Goal: Task Accomplishment & Management: Complete application form

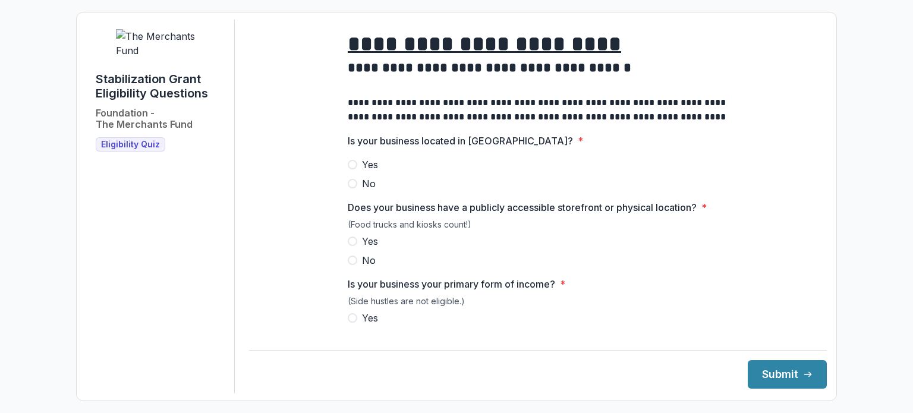
click at [356, 172] on label "Yes" at bounding box center [538, 164] width 380 height 14
click at [362, 248] on span "Yes" at bounding box center [370, 241] width 16 height 14
drag, startPoint x: 356, startPoint y: 327, endPoint x: 411, endPoint y: 322, distance: 54.9
click at [358, 325] on label "Yes" at bounding box center [538, 318] width 380 height 14
click at [348, 323] on span at bounding box center [353, 318] width 10 height 10
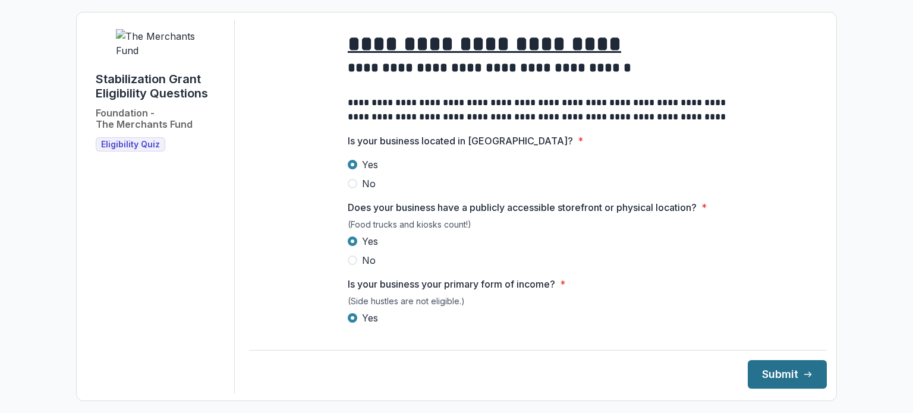
click at [766, 375] on button "Submit" at bounding box center [786, 374] width 79 height 29
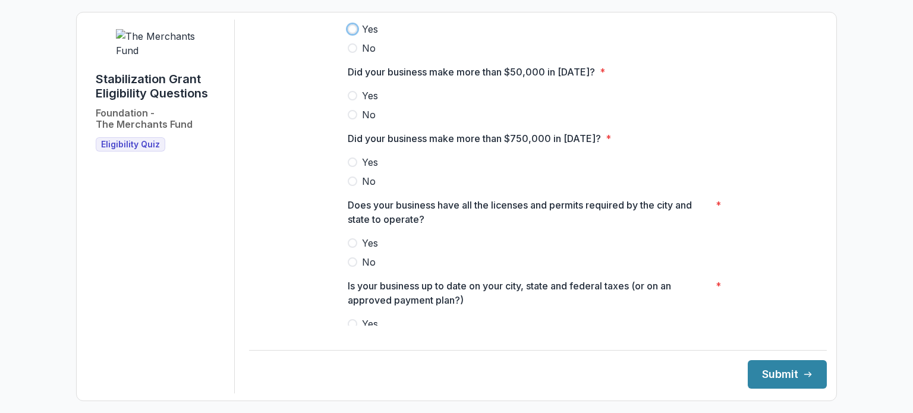
scroll to position [257, 0]
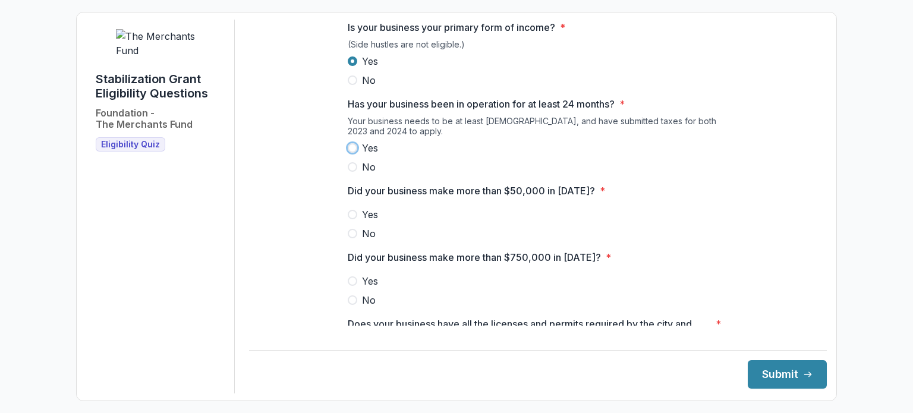
click at [480, 171] on label "No" at bounding box center [538, 167] width 380 height 14
click at [355, 153] on span at bounding box center [353, 148] width 10 height 10
click at [355, 219] on span at bounding box center [353, 215] width 10 height 10
click at [353, 305] on span at bounding box center [353, 300] width 10 height 10
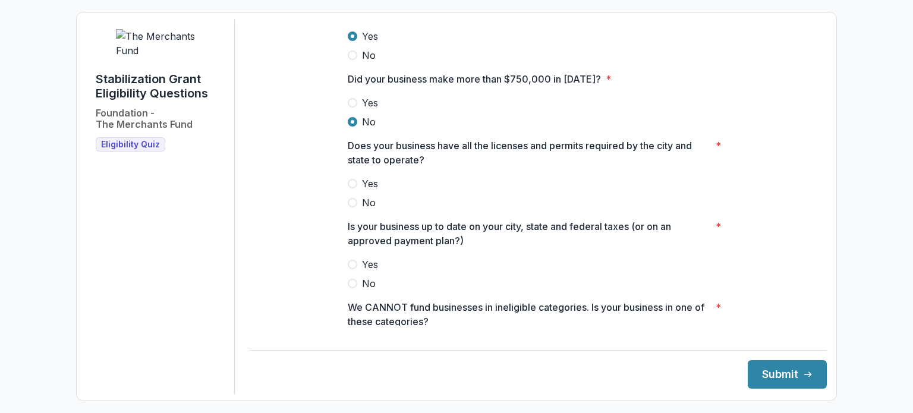
click at [356, 191] on label "Yes" at bounding box center [538, 183] width 380 height 14
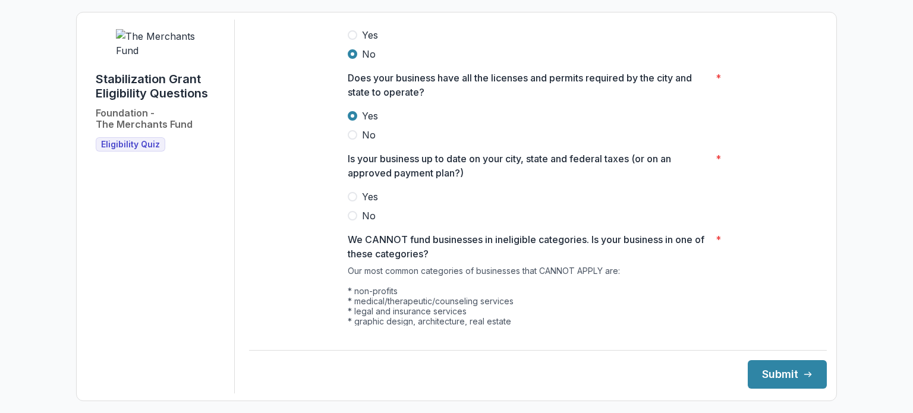
scroll to position [613, 0]
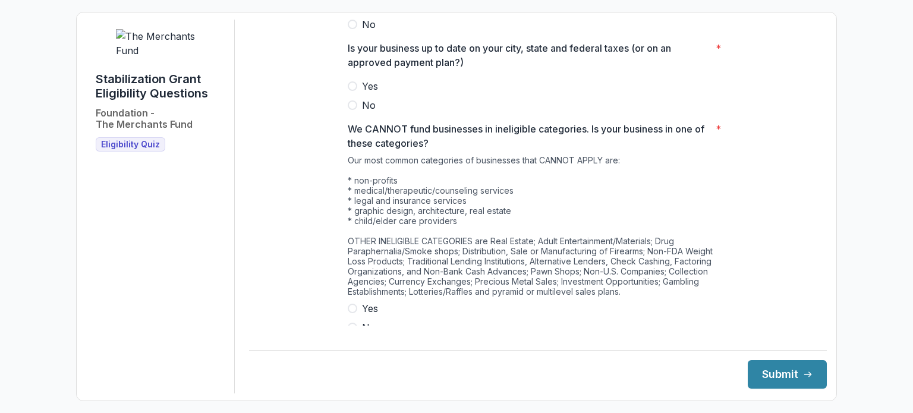
click at [354, 91] on span at bounding box center [353, 86] width 10 height 10
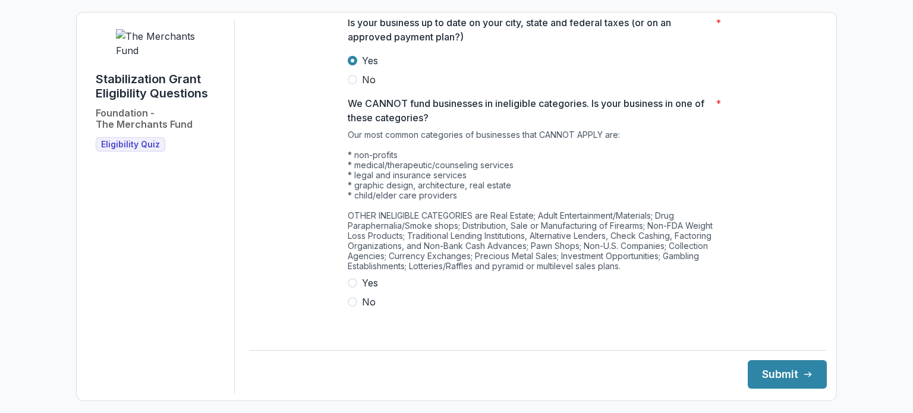
drag, startPoint x: 352, startPoint y: 308, endPoint x: 430, endPoint y: 310, distance: 77.8
click at [356, 308] on label "No" at bounding box center [538, 302] width 380 height 14
click at [775, 368] on button "Submit" at bounding box center [786, 374] width 79 height 29
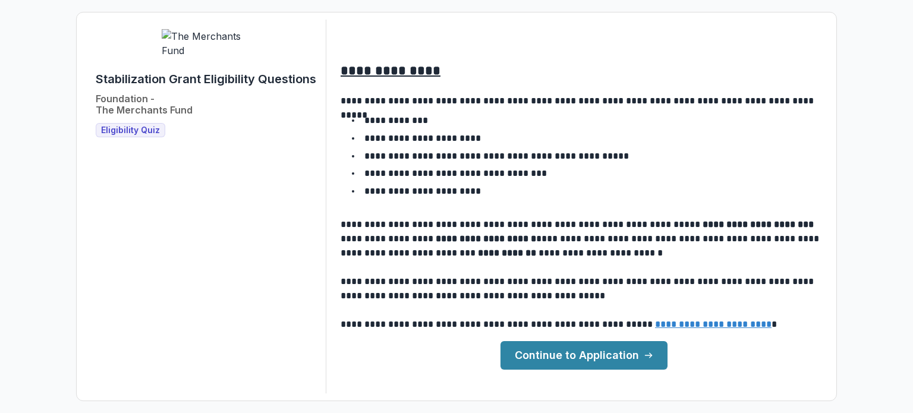
click at [581, 355] on link "Continue to Application" at bounding box center [583, 355] width 167 height 29
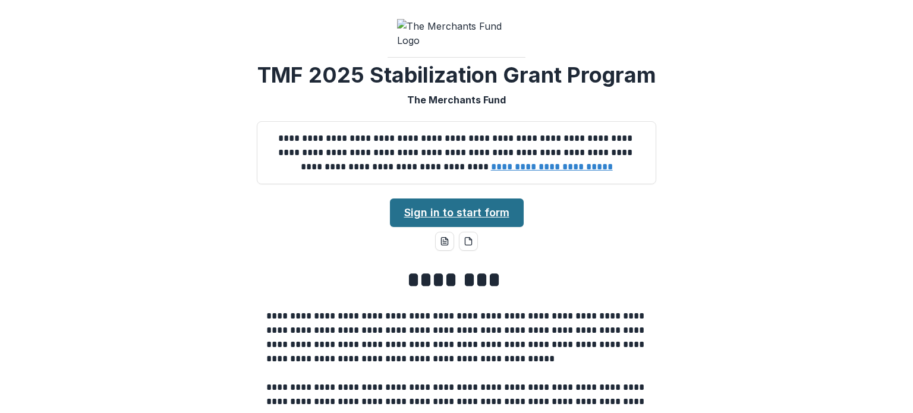
click at [490, 227] on link "Sign in to start form" at bounding box center [457, 212] width 134 height 29
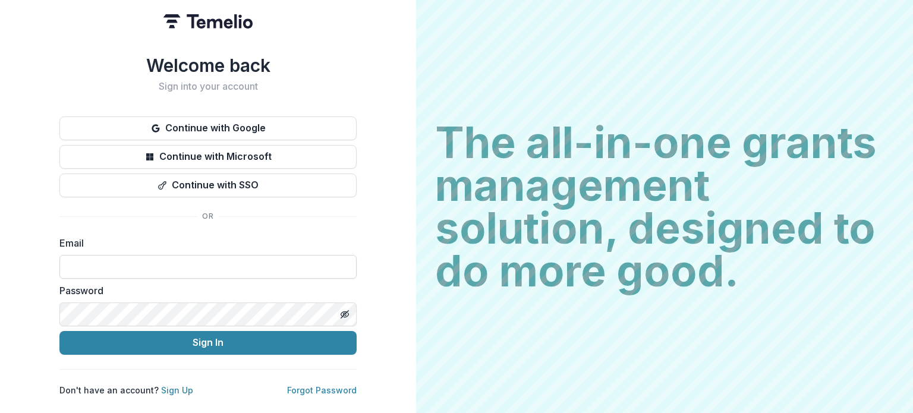
click at [292, 267] on input at bounding box center [207, 267] width 297 height 24
click at [294, 263] on input at bounding box center [207, 267] width 297 height 24
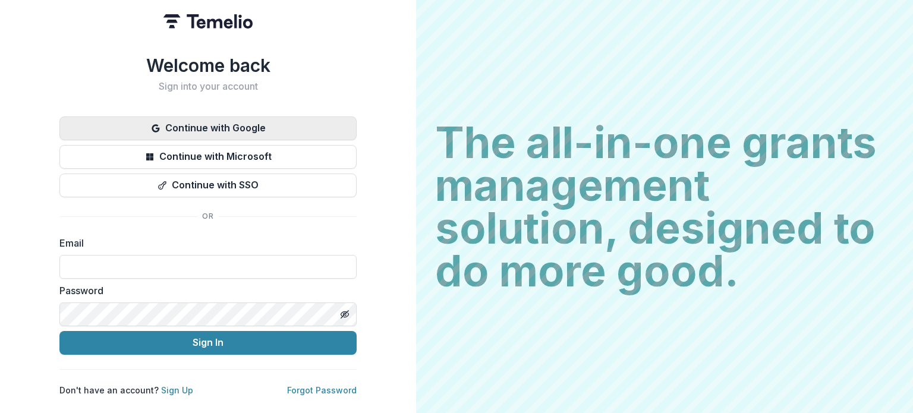
click at [267, 134] on button "Continue with Google" at bounding box center [207, 128] width 297 height 24
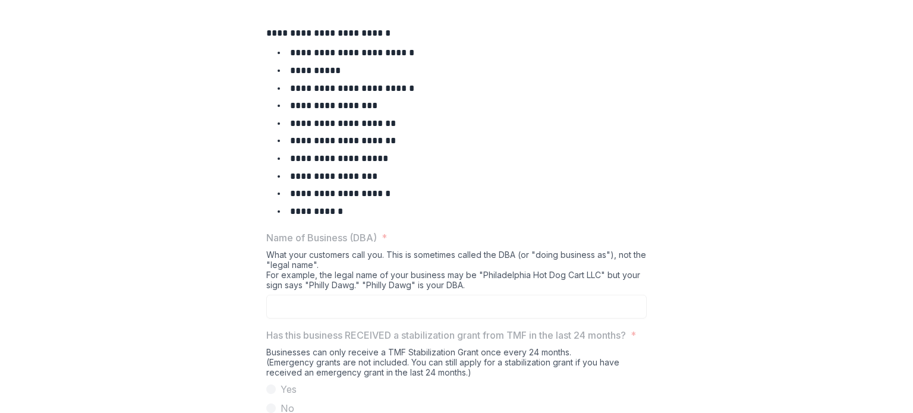
scroll to position [630, 0]
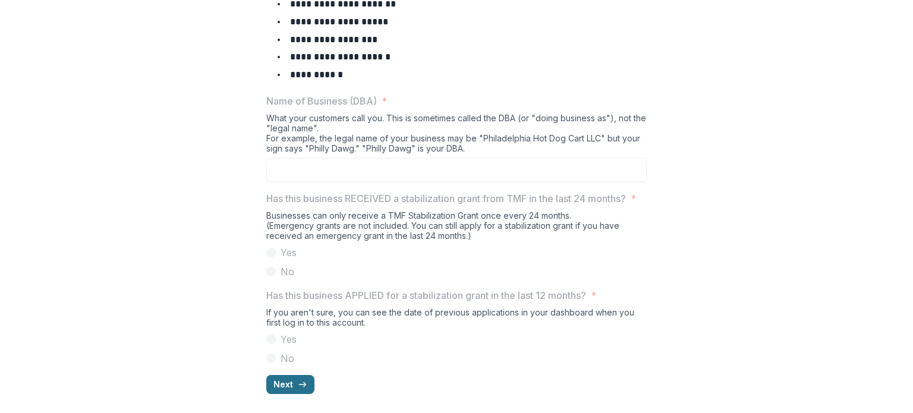
click at [307, 378] on button "Next" at bounding box center [290, 384] width 48 height 19
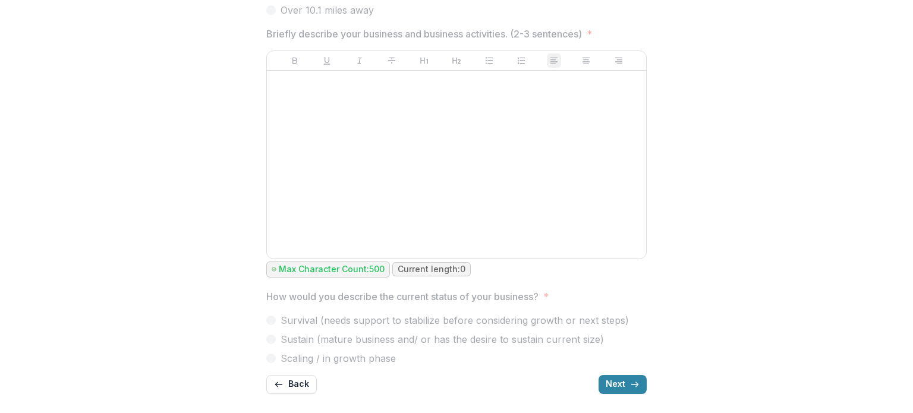
scroll to position [730, 0]
click at [485, 238] on div at bounding box center [456, 164] width 370 height 178
click at [297, 382] on button "Back" at bounding box center [291, 384] width 50 height 19
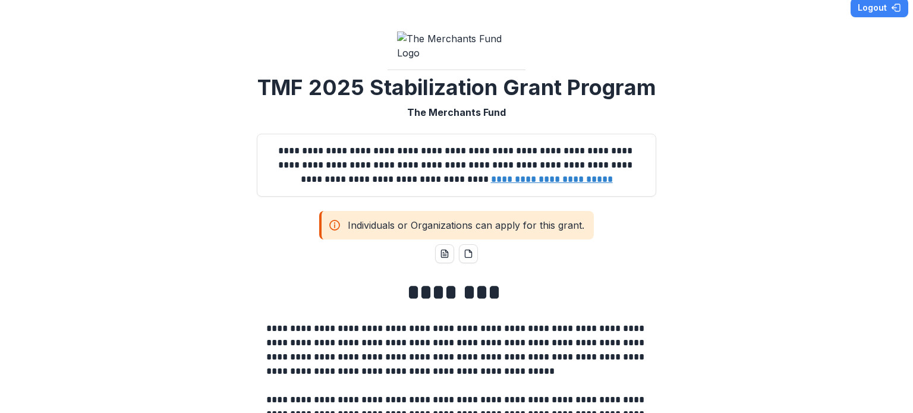
scroll to position [0, 0]
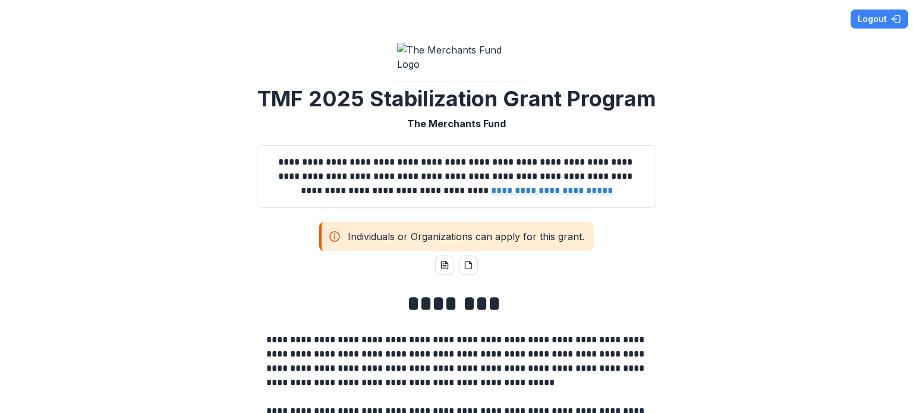
click at [465, 71] on img at bounding box center [456, 57] width 119 height 29
click at [886, 16] on button "Logout" at bounding box center [879, 19] width 58 height 19
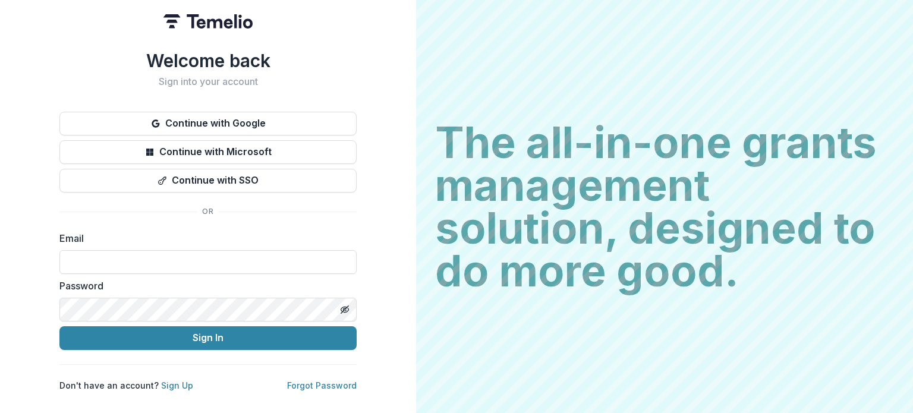
click at [213, 80] on h2 "Sign into your account" at bounding box center [207, 81] width 297 height 11
click at [99, 266] on input at bounding box center [207, 262] width 297 height 24
click at [101, 264] on input at bounding box center [207, 262] width 297 height 24
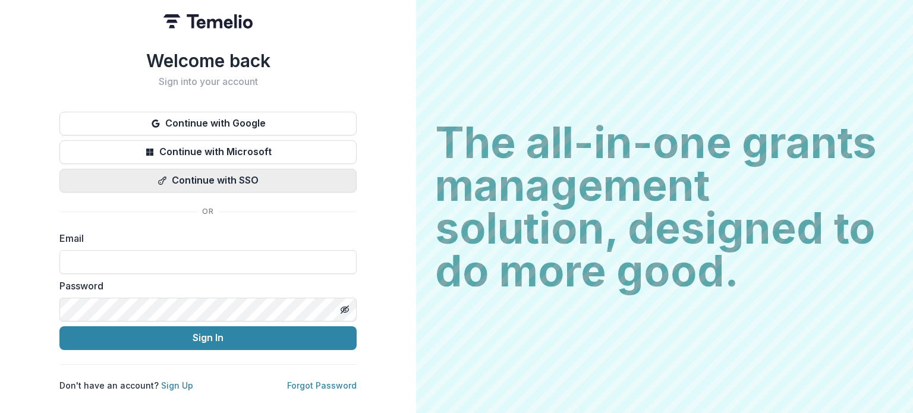
drag, startPoint x: 106, startPoint y: 258, endPoint x: 78, endPoint y: 172, distance: 90.4
click at [78, 172] on button "Continue with SSO" at bounding box center [207, 181] width 297 height 24
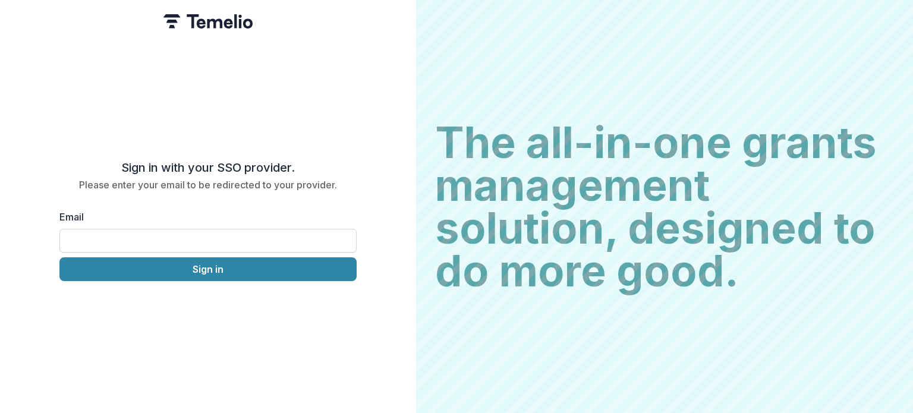
click at [269, 242] on input "Email" at bounding box center [207, 241] width 297 height 24
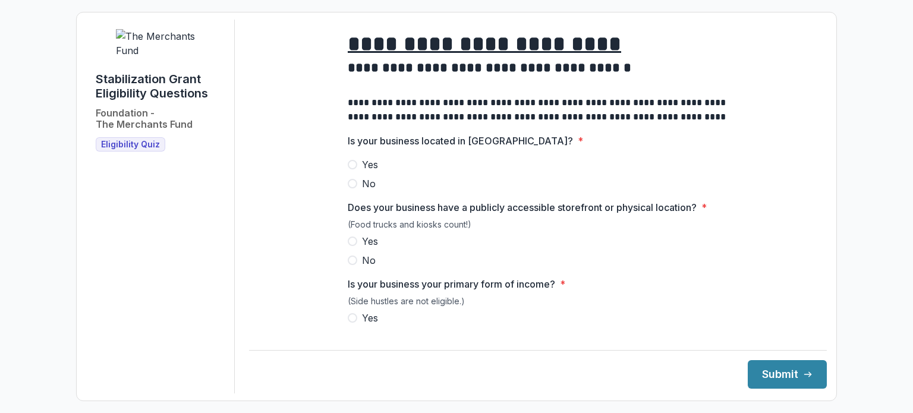
click at [348, 169] on span at bounding box center [353, 165] width 10 height 10
click at [355, 247] on label "Yes" at bounding box center [538, 241] width 380 height 14
drag, startPoint x: 352, startPoint y: 327, endPoint x: 378, endPoint y: 305, distance: 33.7
click at [353, 323] on span at bounding box center [353, 318] width 10 height 10
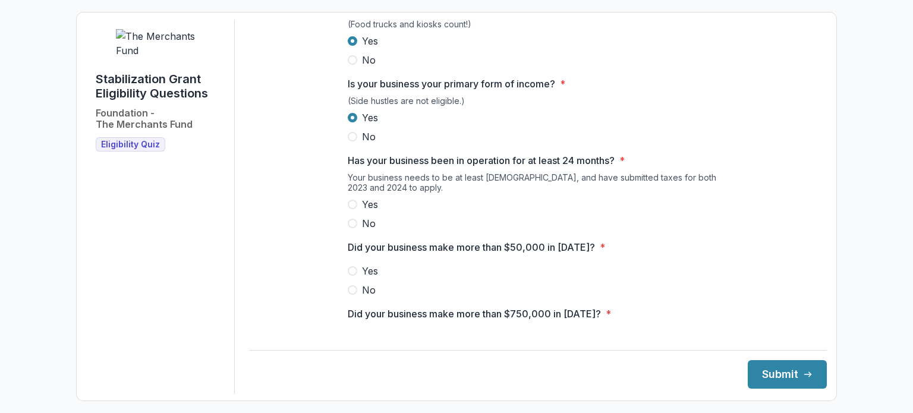
scroll to position [297, 0]
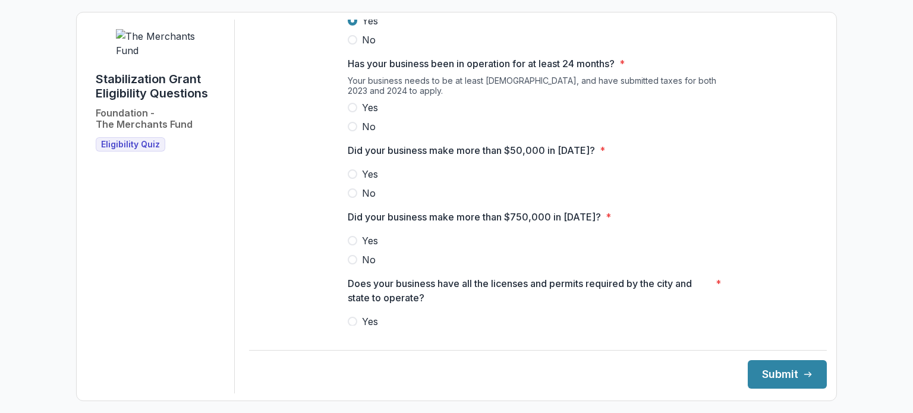
click at [359, 115] on label "Yes" at bounding box center [538, 107] width 380 height 14
click at [352, 178] on label "Yes" at bounding box center [538, 174] width 380 height 14
click at [352, 264] on span at bounding box center [353, 260] width 10 height 10
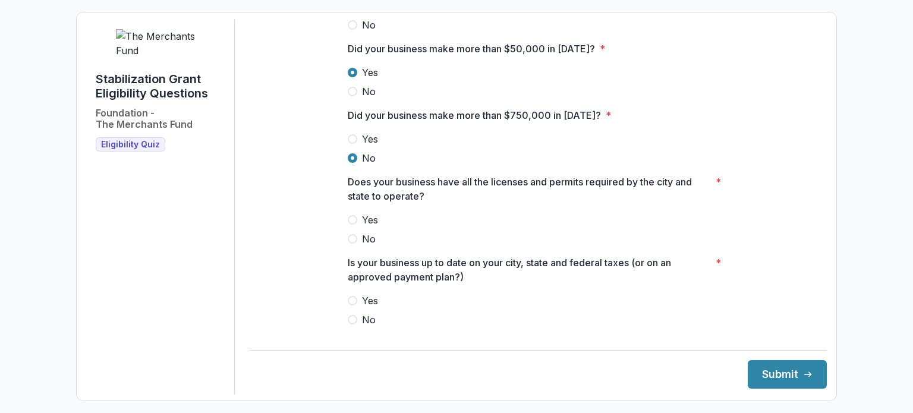
scroll to position [475, 0]
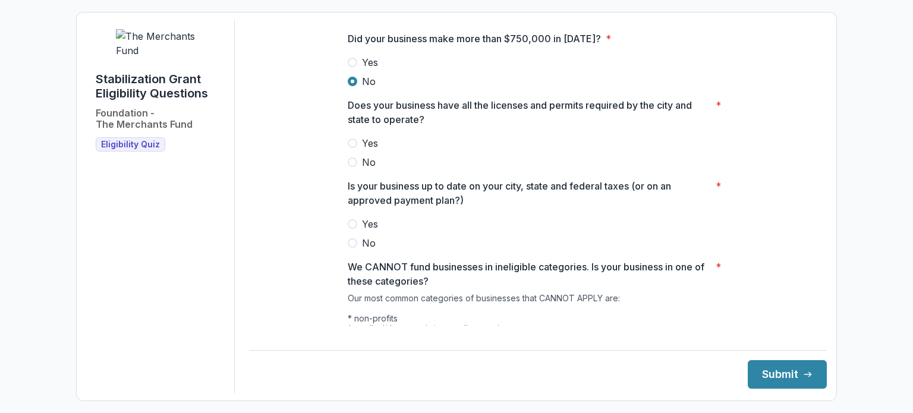
click at [356, 150] on label "Yes" at bounding box center [538, 143] width 380 height 14
click at [362, 228] on span "Yes" at bounding box center [370, 224] width 16 height 14
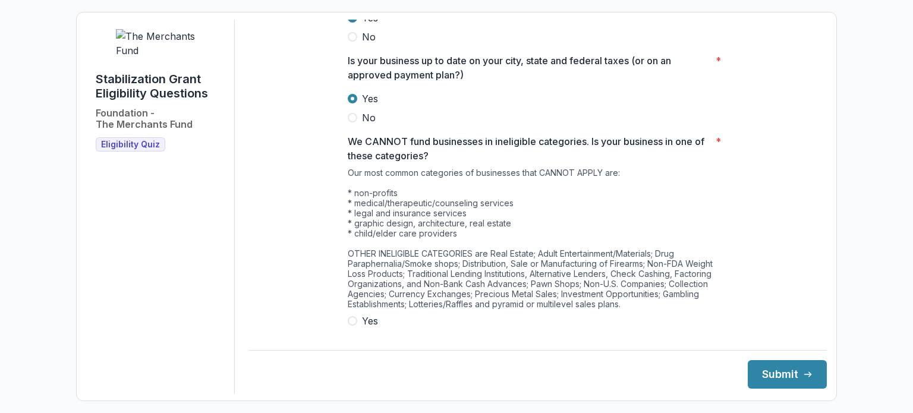
scroll to position [639, 0]
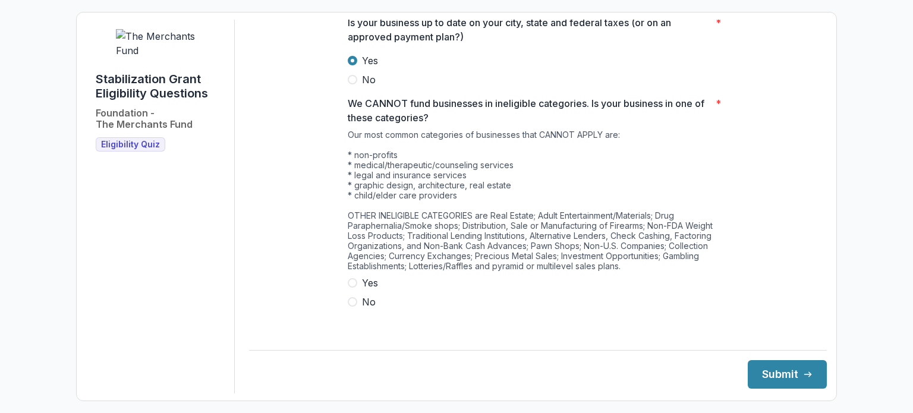
drag, startPoint x: 349, startPoint y: 310, endPoint x: 358, endPoint y: 304, distance: 11.1
click at [349, 307] on span at bounding box center [353, 302] width 10 height 10
click at [772, 368] on button "Submit" at bounding box center [786, 374] width 79 height 29
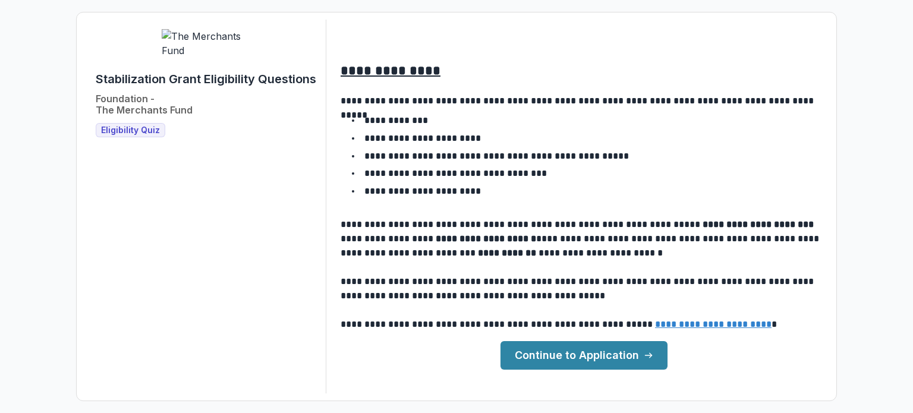
click at [560, 358] on link "Continue to Application" at bounding box center [583, 355] width 167 height 29
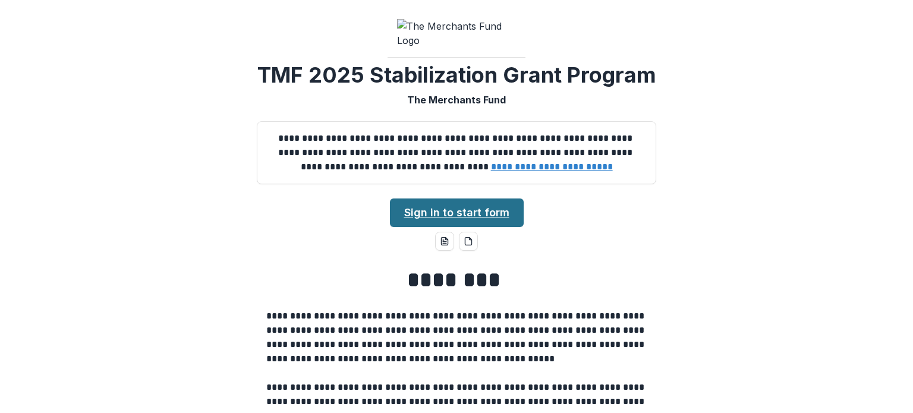
click at [482, 227] on link "Sign in to start form" at bounding box center [457, 212] width 134 height 29
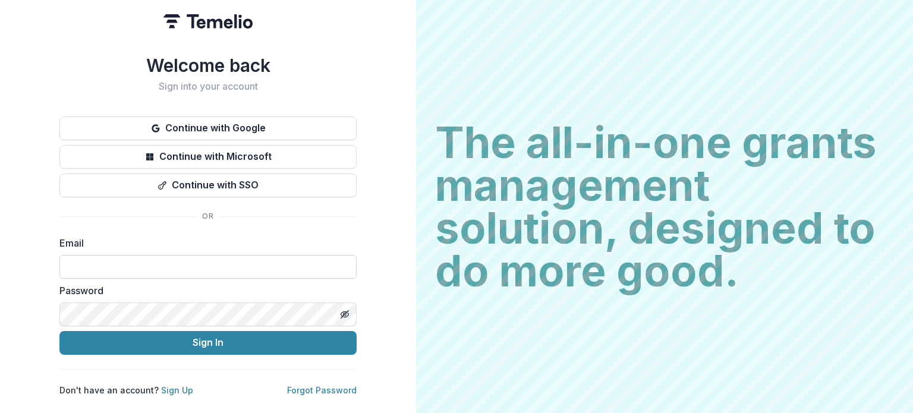
click at [193, 261] on input at bounding box center [207, 267] width 297 height 24
click at [231, 81] on h2 "Sign into your account" at bounding box center [207, 86] width 297 height 11
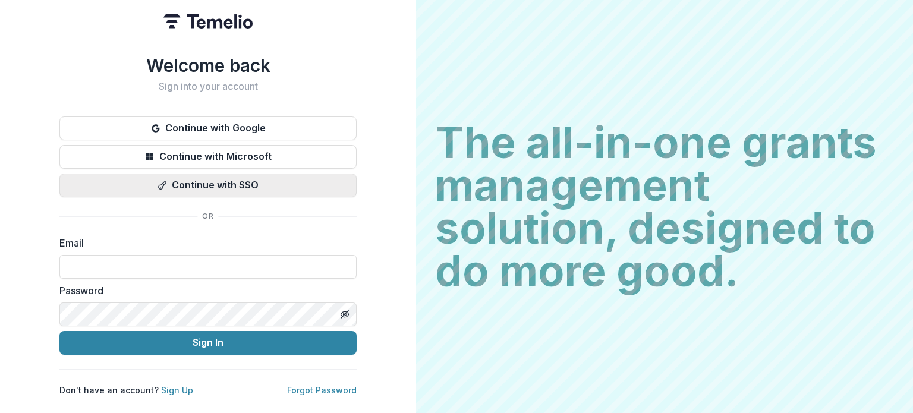
click at [219, 182] on button "Continue with SSO" at bounding box center [207, 185] width 297 height 24
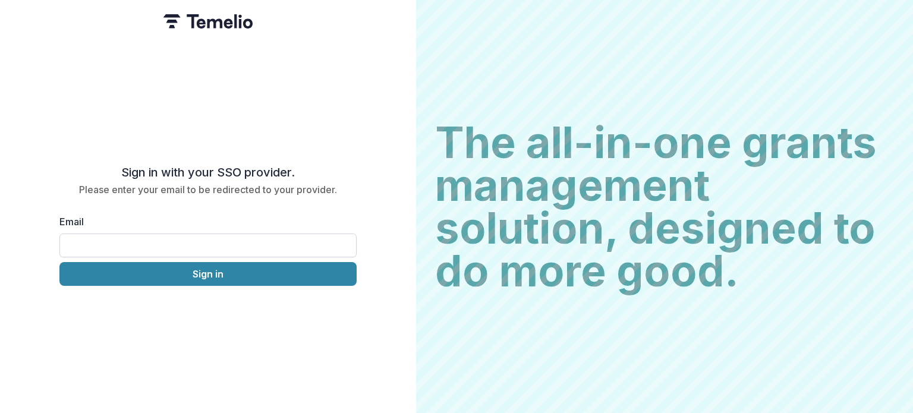
click at [204, 249] on input "Email" at bounding box center [207, 245] width 297 height 24
type input "*"
type input "**********"
click at [59, 262] on button "Sign in" at bounding box center [207, 274] width 297 height 24
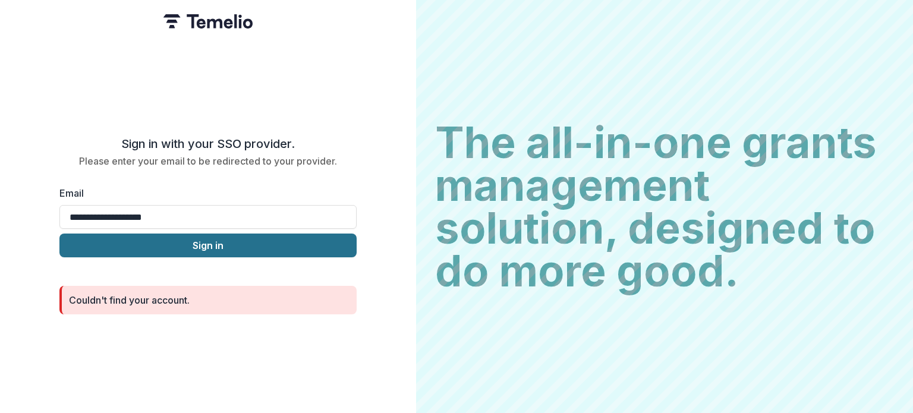
click at [209, 245] on button "Sign in" at bounding box center [207, 245] width 297 height 24
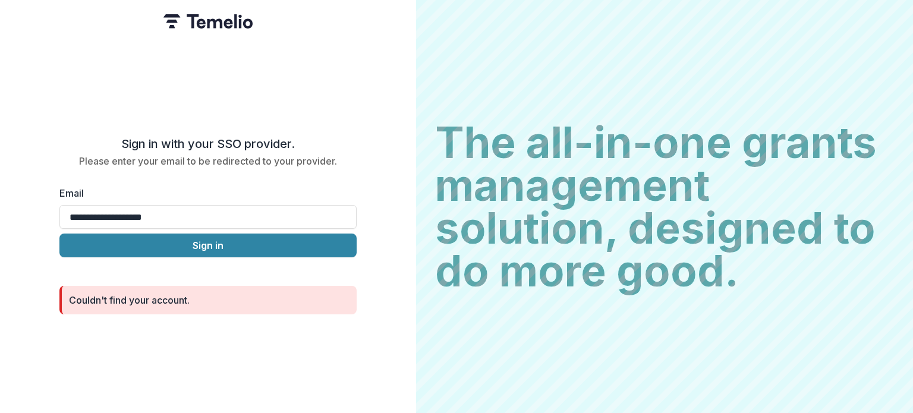
click at [201, 16] on img at bounding box center [207, 21] width 89 height 14
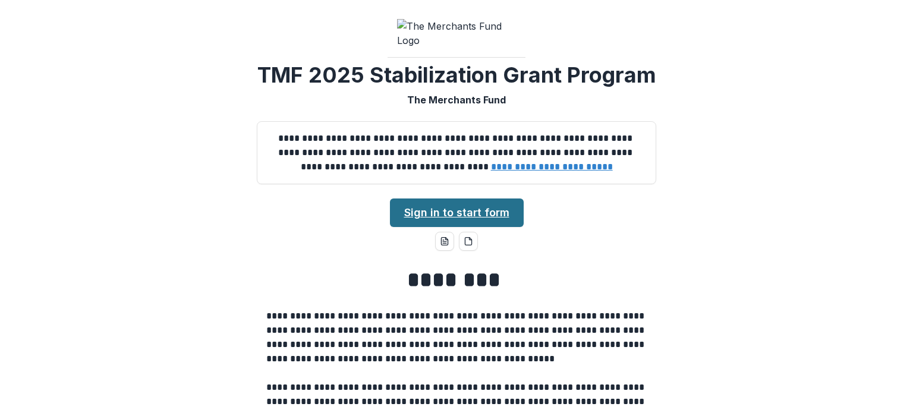
click at [453, 227] on link "Sign in to start form" at bounding box center [457, 212] width 134 height 29
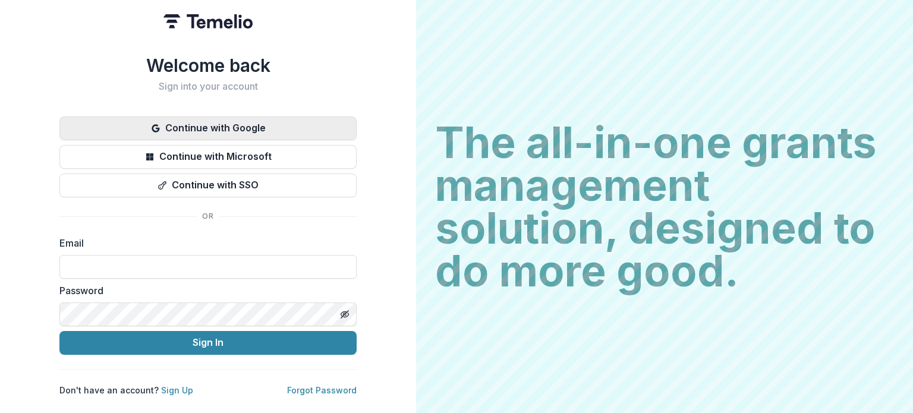
click at [268, 116] on button "Continue with Google" at bounding box center [207, 128] width 297 height 24
